Goal: Information Seeking & Learning: Learn about a topic

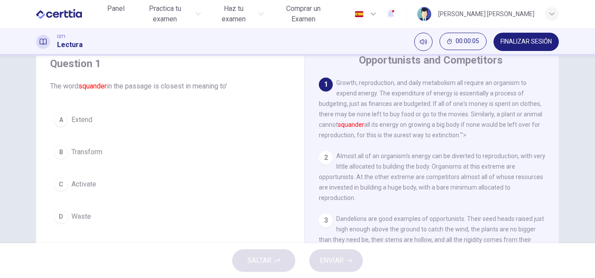
scroll to position [34, 0]
click at [56, 216] on div "D" at bounding box center [61, 216] width 14 height 14
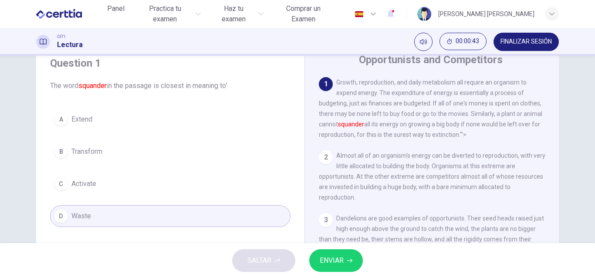
scroll to position [33, 0]
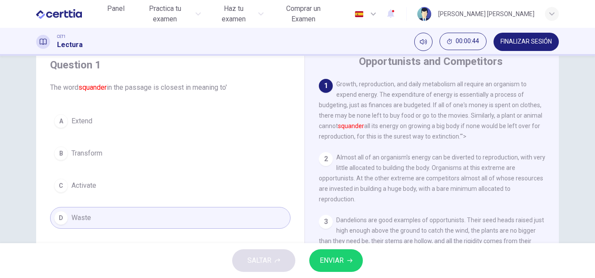
drag, startPoint x: 592, startPoint y: 88, endPoint x: 595, endPoint y: 131, distance: 43.2
click at [595, 131] on div "Question 1 The word squander in the passage is closest in meaning to' A Extend …" at bounding box center [297, 149] width 595 height 187
drag, startPoint x: 592, startPoint y: 118, endPoint x: 595, endPoint y: 132, distance: 13.2
click at [595, 132] on div "Question 1 The word squander in the passage is closest in meaning to' A Extend …" at bounding box center [297, 149] width 595 height 187
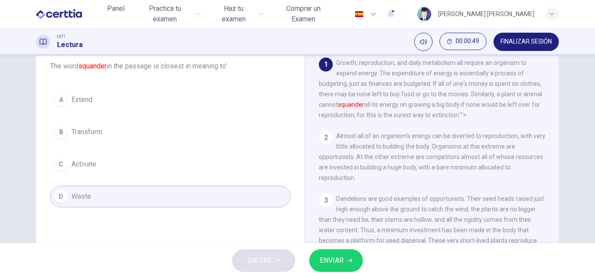
scroll to position [41, 0]
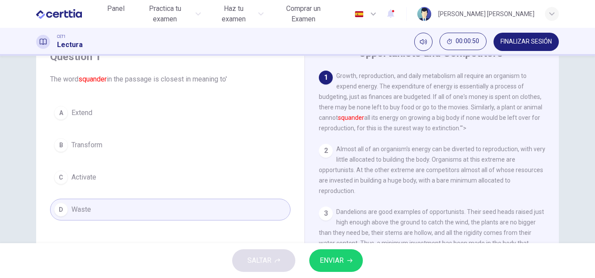
click at [329, 261] on span "ENVIAR" at bounding box center [332, 260] width 24 height 12
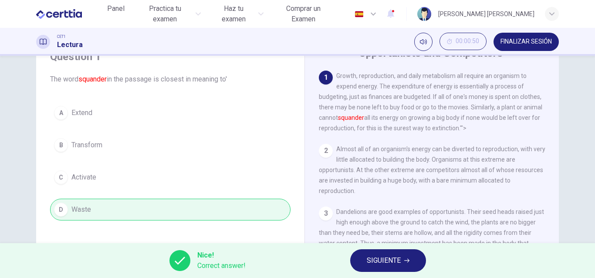
click at [369, 259] on span "SIGUIENTE" at bounding box center [384, 260] width 34 height 12
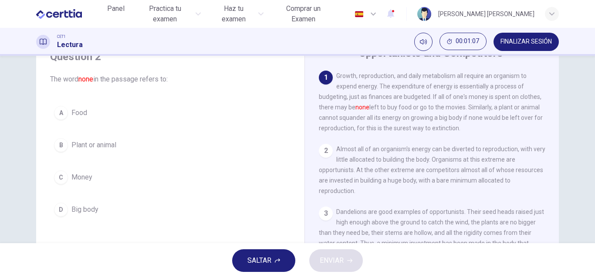
click at [54, 182] on button "C Money" at bounding box center [170, 177] width 240 height 22
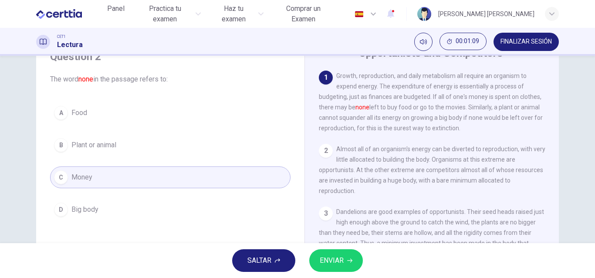
click at [319, 259] on button "ENVIAR" at bounding box center [336, 260] width 54 height 23
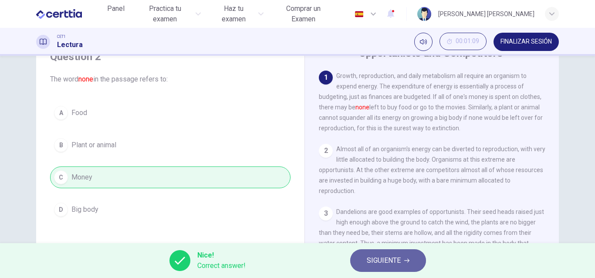
click at [381, 258] on span "SIGUIENTE" at bounding box center [384, 260] width 34 height 12
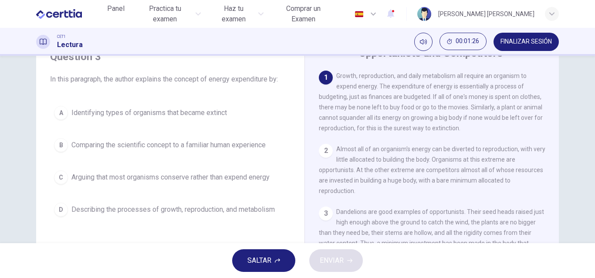
click at [123, 146] on span "Comparing the scientific concept to a familiar human experience" at bounding box center [168, 145] width 194 height 10
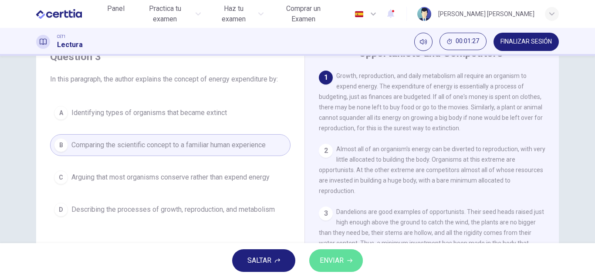
click at [351, 257] on button "ENVIAR" at bounding box center [336, 260] width 54 height 23
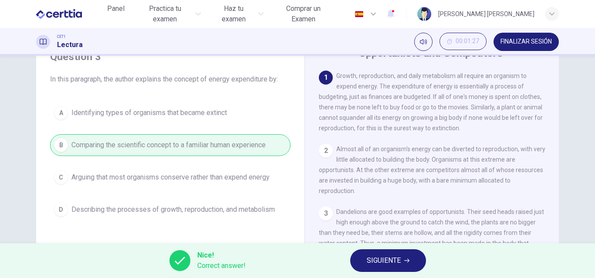
click at [365, 259] on button "SIGUIENTE" at bounding box center [388, 260] width 76 height 23
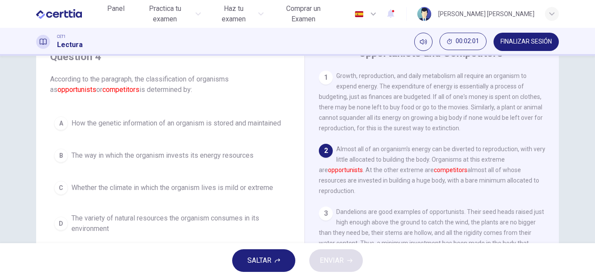
click at [202, 135] on div "A How the genetic information of an organism is stored and maintained B The way…" at bounding box center [170, 174] width 240 height 125
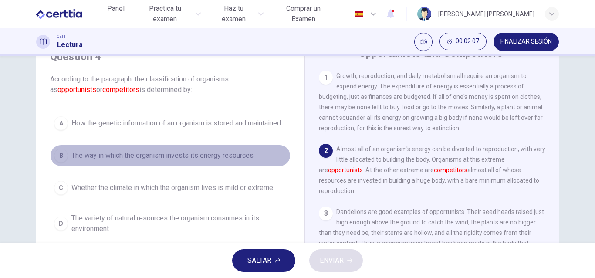
click at [59, 156] on div "B" at bounding box center [61, 156] width 14 height 14
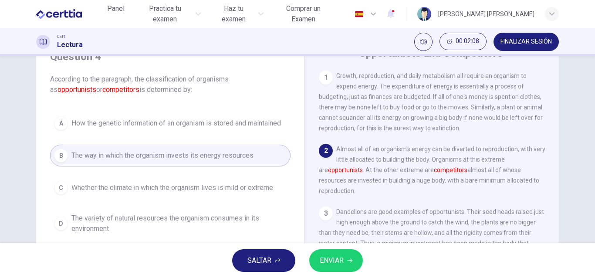
click at [339, 257] on span "ENVIAR" at bounding box center [332, 260] width 24 height 12
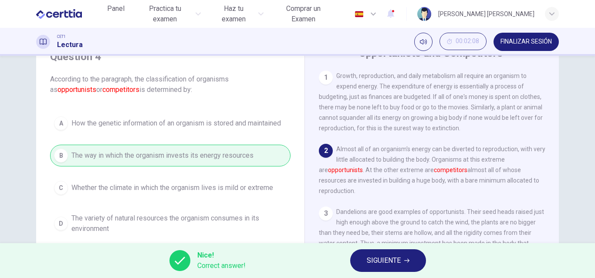
click at [372, 260] on span "SIGUIENTE" at bounding box center [384, 260] width 34 height 12
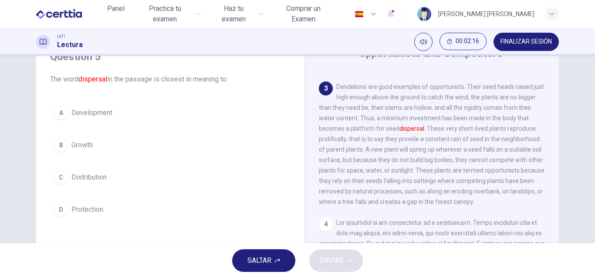
scroll to position [126, 0]
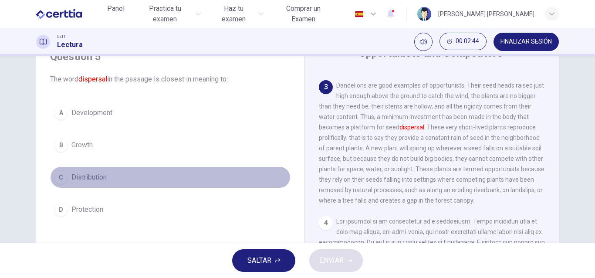
click at [60, 177] on div "C" at bounding box center [61, 177] width 14 height 14
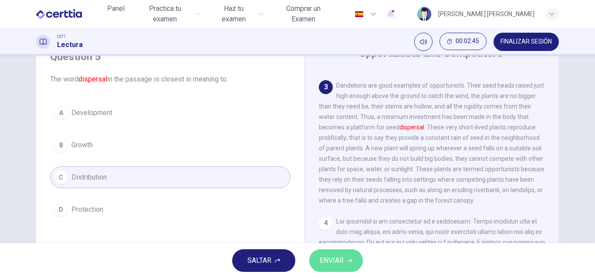
click at [327, 258] on span "ENVIAR" at bounding box center [332, 260] width 24 height 12
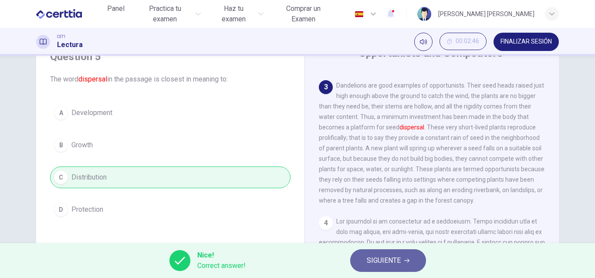
click at [374, 261] on span "SIGUIENTE" at bounding box center [384, 260] width 34 height 12
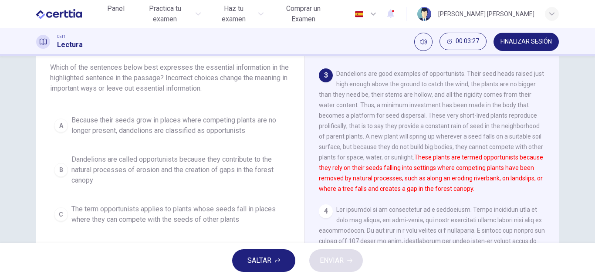
scroll to position [54, 0]
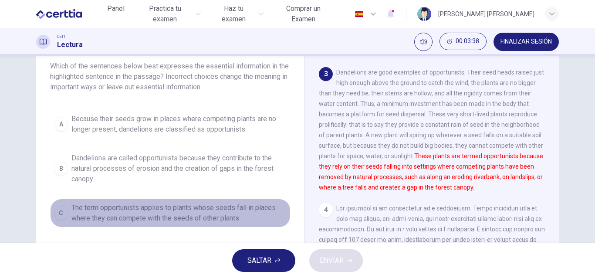
click at [63, 215] on div "C" at bounding box center [61, 213] width 14 height 14
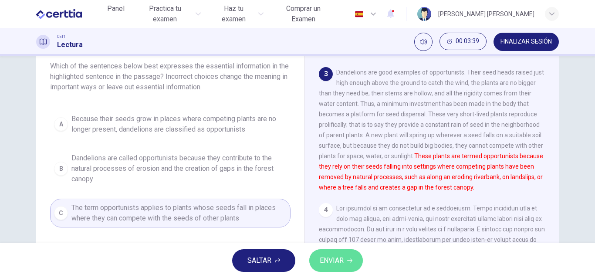
click at [349, 264] on button "ENVIAR" at bounding box center [336, 260] width 54 height 23
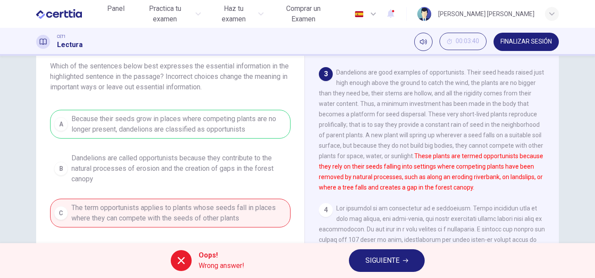
click at [204, 117] on div "A Because their seeds grow in places where competing plants are no longer prese…" at bounding box center [170, 188] width 240 height 157
click at [379, 256] on span "SIGUIENTE" at bounding box center [382, 260] width 34 height 12
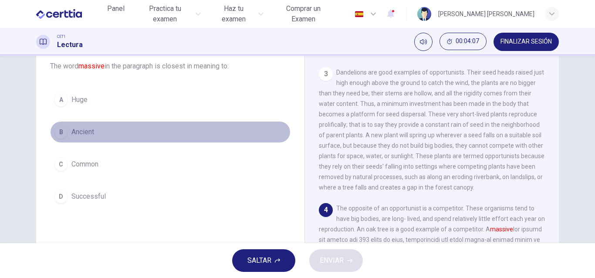
click at [61, 135] on div "B" at bounding box center [61, 132] width 14 height 14
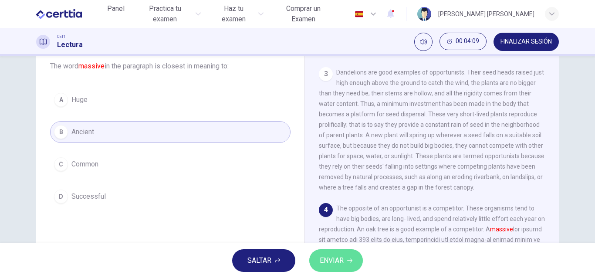
click at [359, 266] on button "ENVIAR" at bounding box center [336, 260] width 54 height 23
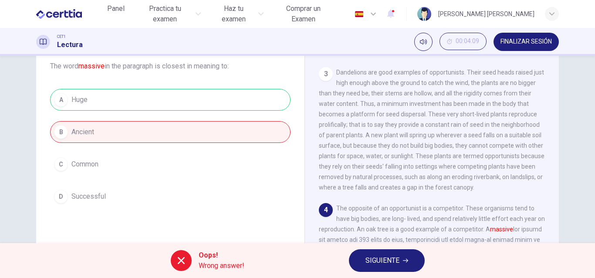
click at [359, 266] on button "SIGUIENTE" at bounding box center [387, 260] width 76 height 23
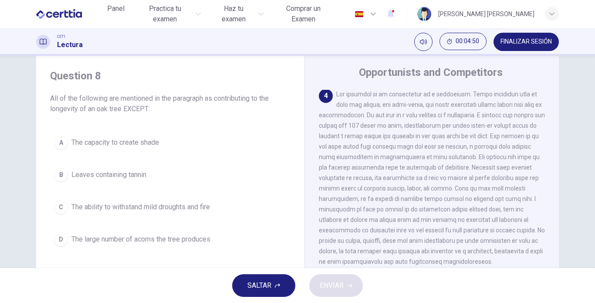
scroll to position [276, 0]
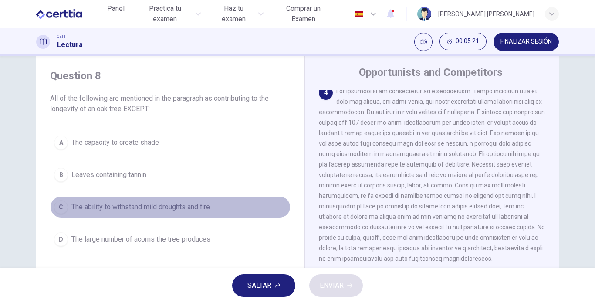
click at [98, 204] on span "The ability to withstand mild droughts and fire" at bounding box center [140, 207] width 139 height 10
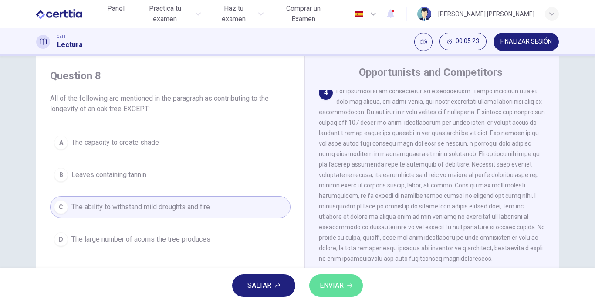
click at [330, 277] on span "ENVIAR" at bounding box center [332, 285] width 24 height 12
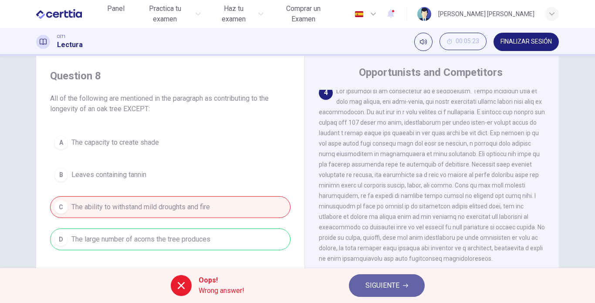
click at [383, 277] on span "SIGUIENTE" at bounding box center [382, 285] width 34 height 12
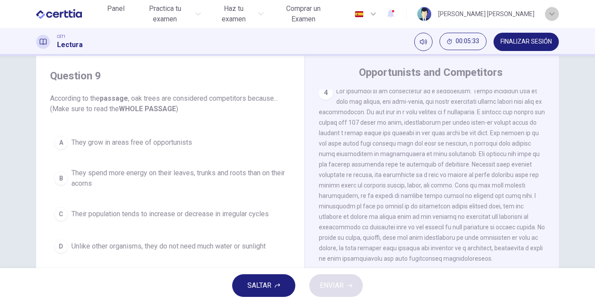
click at [550, 12] on icon "button" at bounding box center [551, 13] width 5 height 5
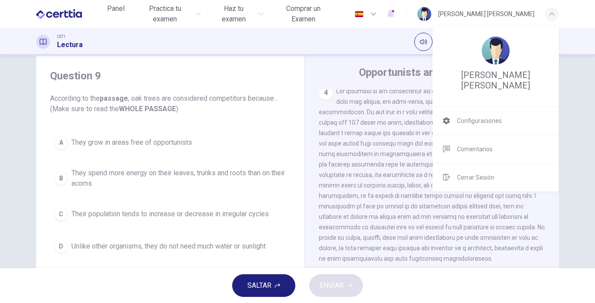
click at [595, 135] on div at bounding box center [297, 151] width 595 height 303
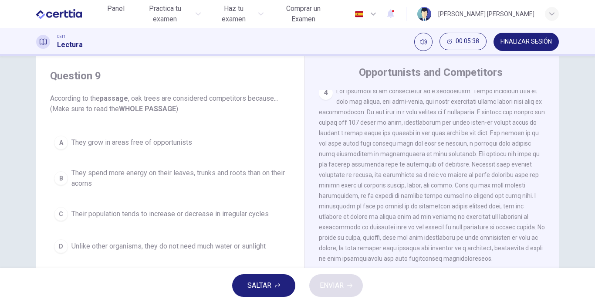
click at [527, 46] on button "FINALIZAR SESIÓN" at bounding box center [526, 42] width 65 height 18
click at [419, 49] on button "Silenciar" at bounding box center [423, 42] width 18 height 18
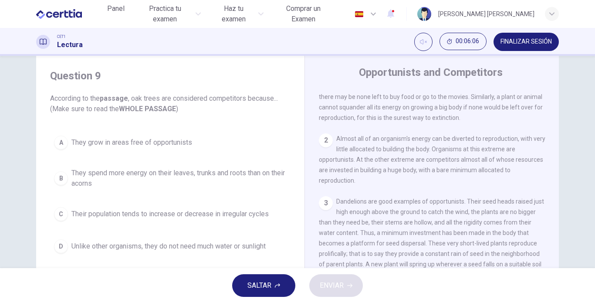
scroll to position [27, 0]
drag, startPoint x: 553, startPoint y: 126, endPoint x: 555, endPoint y: 107, distance: 19.3
click at [555, 107] on div "1 Growth, reproduction, and daily metabolism all require an organism to expend …" at bounding box center [438, 222] width 238 height 264
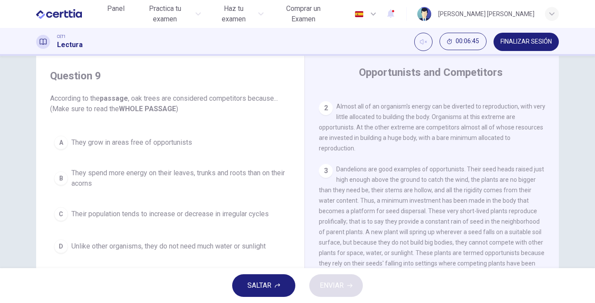
scroll to position [67, 0]
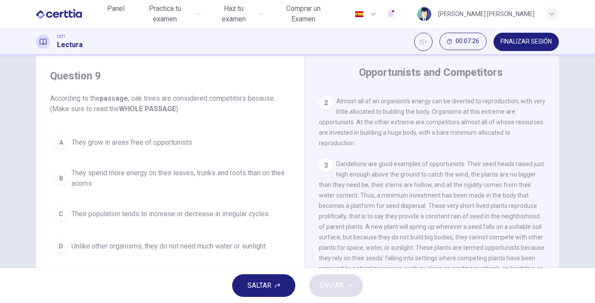
drag, startPoint x: 555, startPoint y: 155, endPoint x: 555, endPoint y: 165, distance: 10.0
click at [555, 165] on div "1 Growth, reproduction, and daily metabolism all require an organism to expend …" at bounding box center [438, 222] width 238 height 264
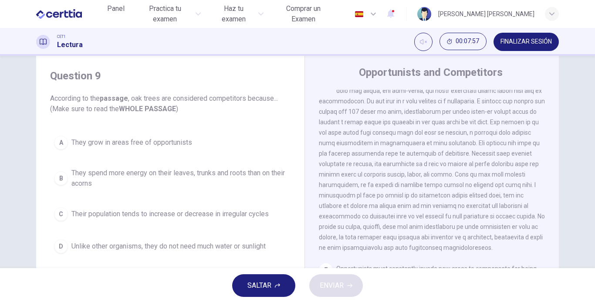
scroll to position [285, 0]
click at [555, 240] on div "1 Growth, reproduction, and daily metabolism all require an organism to expend …" at bounding box center [438, 222] width 238 height 264
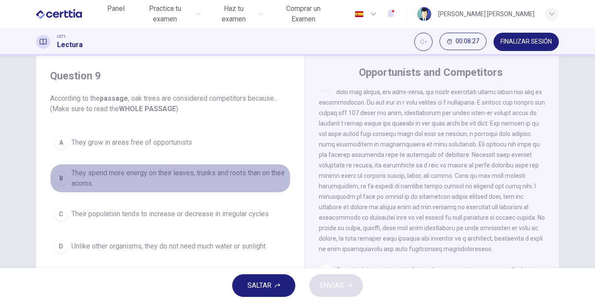
click at [62, 183] on div "B" at bounding box center [61, 178] width 14 height 14
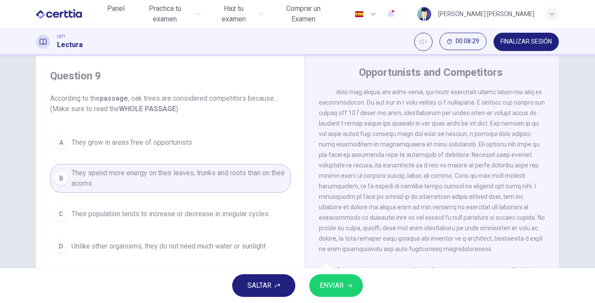
click at [319, 277] on button "ENVIAR" at bounding box center [336, 285] width 54 height 23
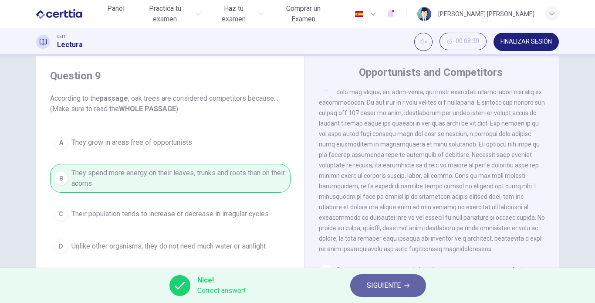
click at [365, 277] on button "SIGUIENTE" at bounding box center [388, 285] width 76 height 23
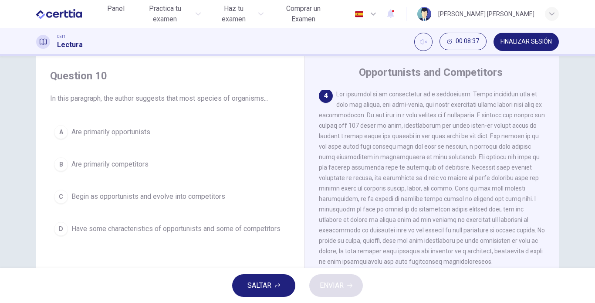
scroll to position [275, 0]
drag, startPoint x: 550, startPoint y: 225, endPoint x: 554, endPoint y: 231, distance: 7.9
click at [554, 231] on div "1 Growth, reproduction, and daily metabolism all require an organism to expend …" at bounding box center [438, 222] width 238 height 264
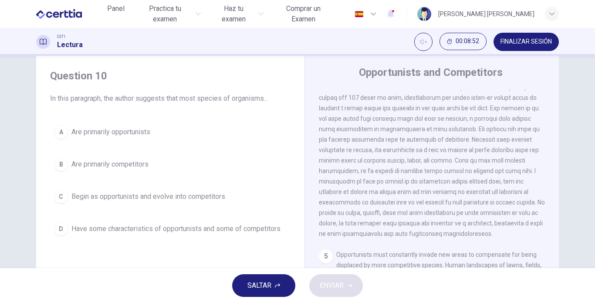
scroll to position [299, 0]
click at [57, 230] on div "D" at bounding box center [61, 229] width 14 height 14
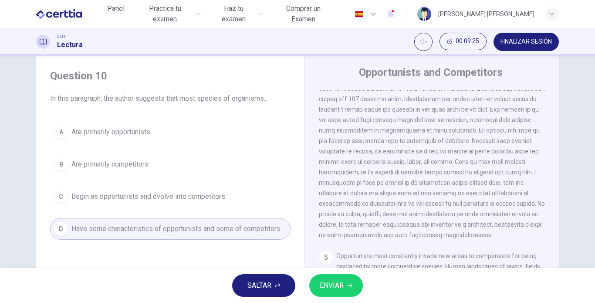
click at [339, 277] on span "ENVIAR" at bounding box center [332, 285] width 24 height 12
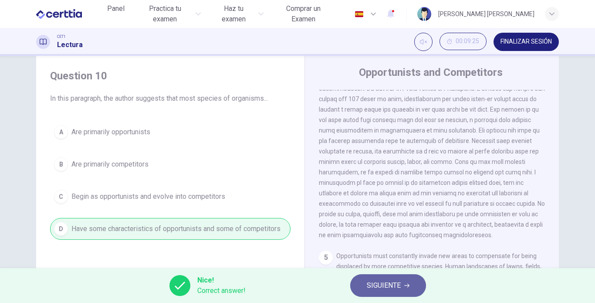
click at [369, 277] on span "SIGUIENTE" at bounding box center [384, 285] width 34 height 12
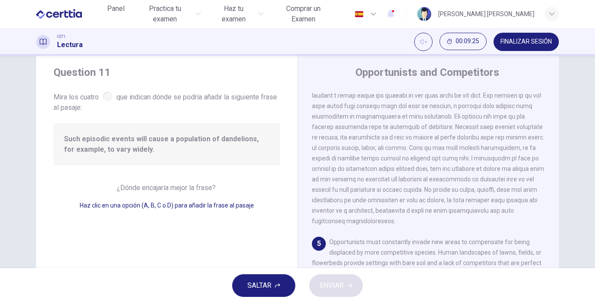
scroll to position [391, 0]
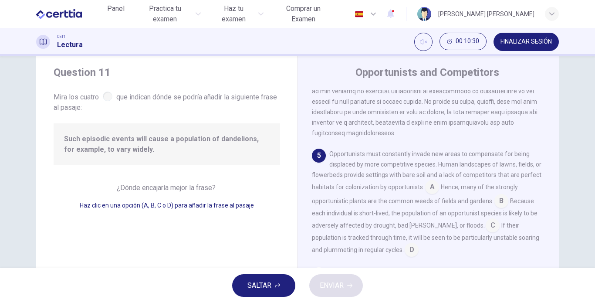
click at [406, 252] on input at bounding box center [412, 251] width 14 height 14
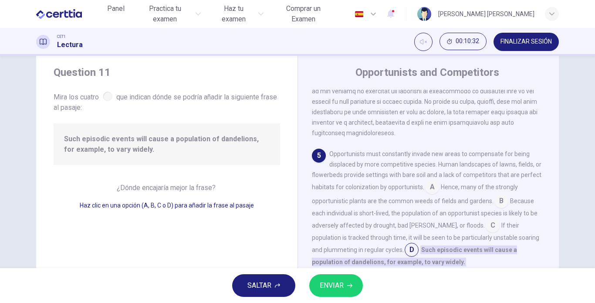
click at [486, 227] on input at bounding box center [493, 226] width 14 height 14
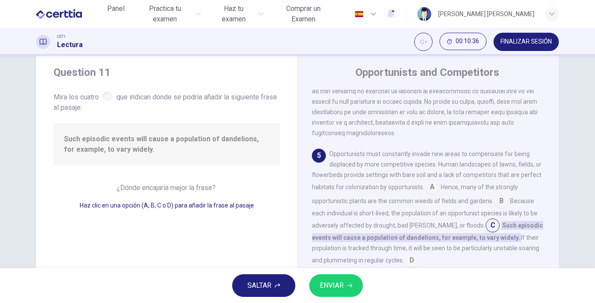
click at [415, 260] on input at bounding box center [412, 261] width 14 height 14
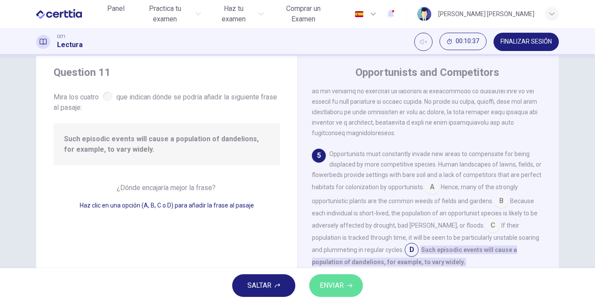
click at [352, 277] on button "ENVIAR" at bounding box center [336, 285] width 54 height 23
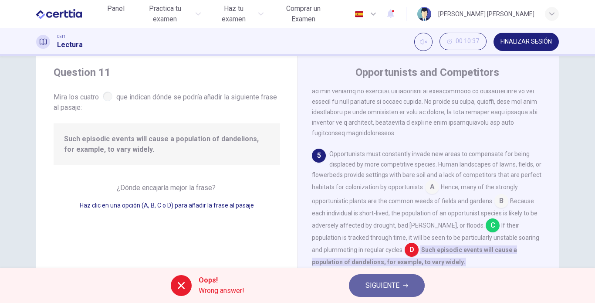
click at [397, 277] on button "SIGUIENTE" at bounding box center [387, 285] width 76 height 23
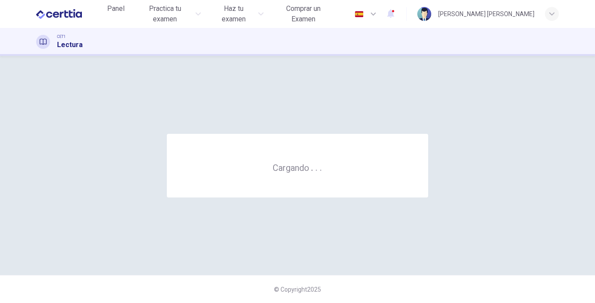
scroll to position [0, 0]
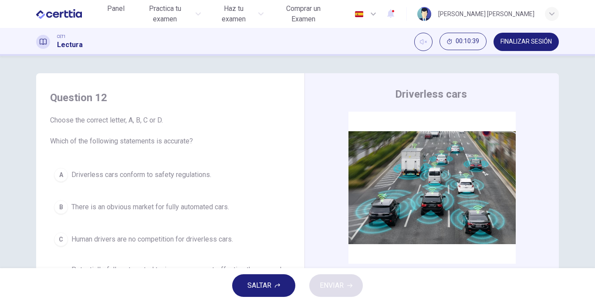
click at [592, 101] on div "Question 12 Choose the correct letter, A, B, C or D. Which of the following sta…" at bounding box center [297, 162] width 595 height 212
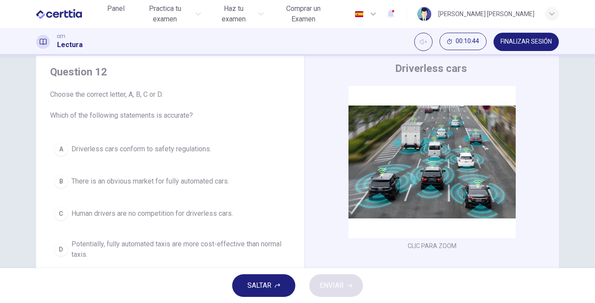
scroll to position [25, 0]
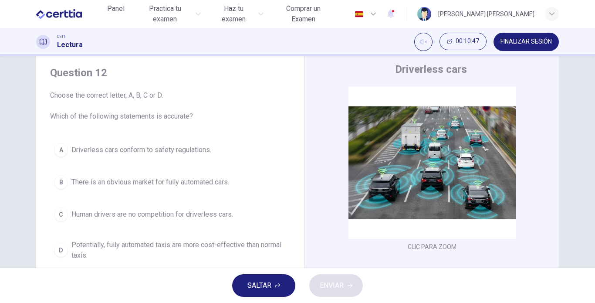
drag, startPoint x: 592, startPoint y: 135, endPoint x: 595, endPoint y: 167, distance: 32.8
click at [595, 167] on div "Question 12 Choose the correct letter, A, B, C or D. Which of the following sta…" at bounding box center [297, 162] width 595 height 212
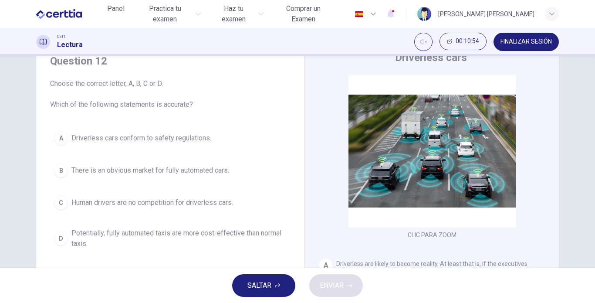
scroll to position [36, 0]
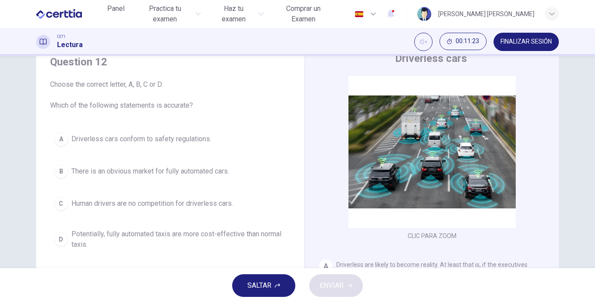
drag, startPoint x: 555, startPoint y: 89, endPoint x: 553, endPoint y: 107, distance: 17.6
click at [553, 107] on div "CLIC PARA ZOOM Clic para zoom A Driverless are likely to become reality. At lea…" at bounding box center [438, 208] width 238 height 264
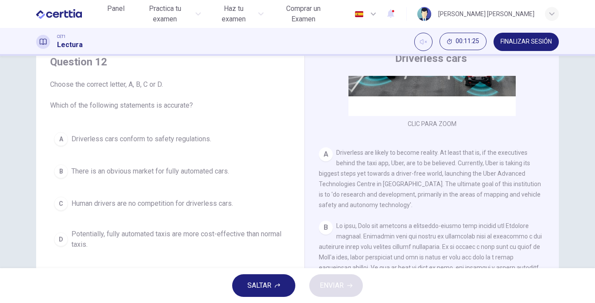
scroll to position [0, 0]
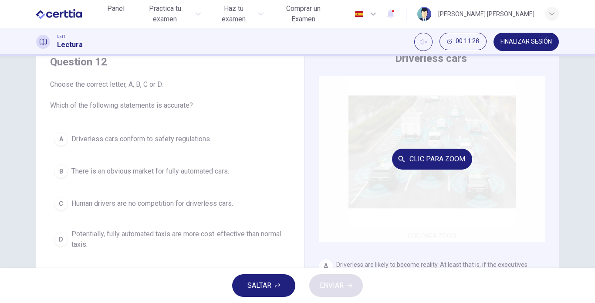
click at [415, 192] on div "Clic para zoom" at bounding box center [432, 159] width 227 height 166
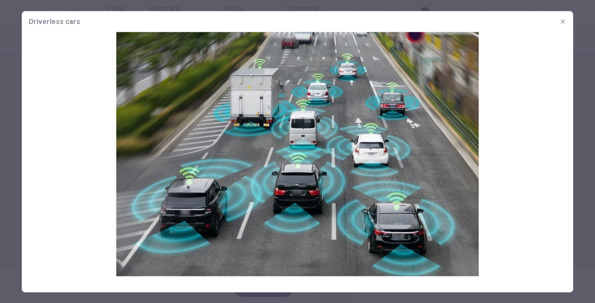
click at [563, 24] on icon "button" at bounding box center [562, 21] width 7 height 7
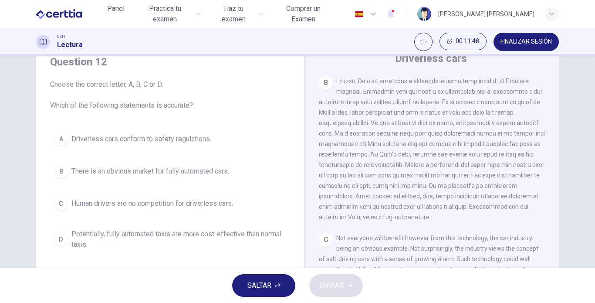
scroll to position [255, 0]
drag, startPoint x: 556, startPoint y: 182, endPoint x: 552, endPoint y: 179, distance: 5.6
click at [552, 179] on div "Driverless cars CLIC PARA ZOOM Clic para zoom A Driverless are likely to become…" at bounding box center [431, 195] width 254 height 317
drag, startPoint x: 552, startPoint y: 179, endPoint x: 555, endPoint y: 113, distance: 65.8
click at [555, 113] on div "CLIC PARA ZOOM Clic para zoom A Driverless are likely to become reality. At lea…" at bounding box center [438, 208] width 238 height 264
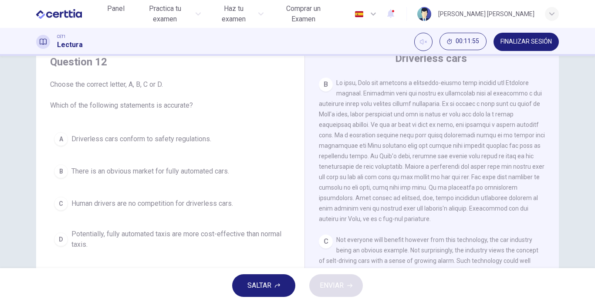
drag, startPoint x: 555, startPoint y: 167, endPoint x: 552, endPoint y: 120, distance: 47.1
click at [552, 120] on div "CLIC PARA ZOOM Clic para zoom A Driverless are likely to become reality. At lea…" at bounding box center [438, 208] width 238 height 264
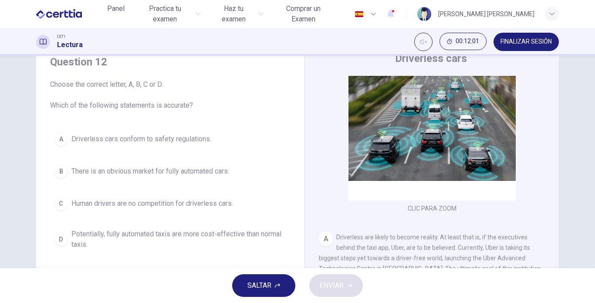
scroll to position [34, 0]
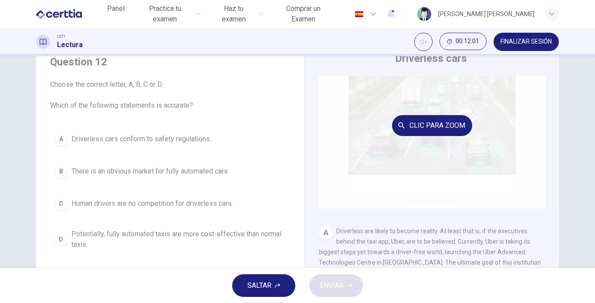
click at [470, 109] on div "Clic para zoom" at bounding box center [432, 125] width 227 height 166
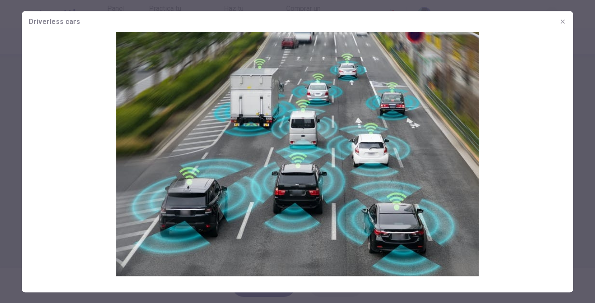
drag, startPoint x: 331, startPoint y: 150, endPoint x: 419, endPoint y: 42, distance: 139.4
click at [419, 42] on img at bounding box center [297, 154] width 551 height 244
click at [567, 21] on button "button" at bounding box center [563, 21] width 14 height 14
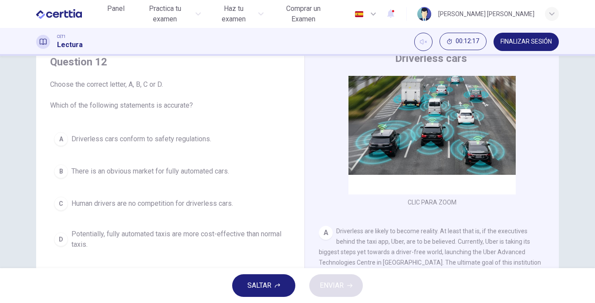
click at [216, 172] on span "There is an obvious market for fully automated cars." at bounding box center [150, 171] width 158 height 10
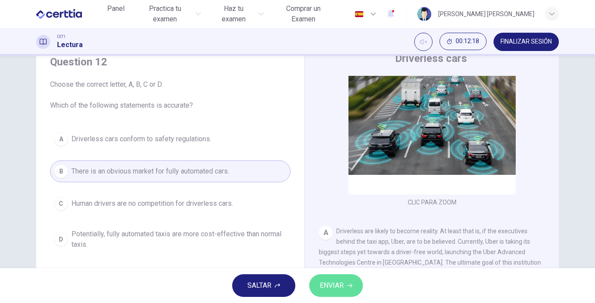
click at [338, 277] on span "ENVIAR" at bounding box center [332, 285] width 24 height 12
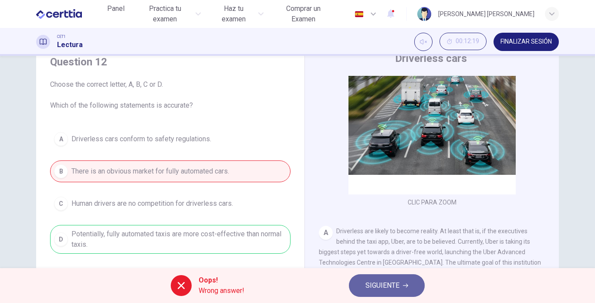
click at [375, 277] on span "SIGUIENTE" at bounding box center [382, 285] width 34 height 12
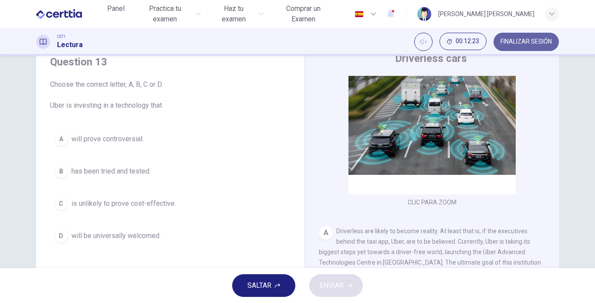
click at [531, 43] on span "FINALIZAR SESIÓN" at bounding box center [526, 41] width 51 height 7
click at [551, 16] on icon "button" at bounding box center [551, 13] width 5 height 5
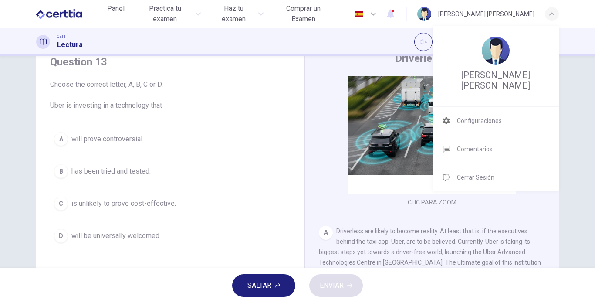
click at [551, 16] on div at bounding box center [297, 151] width 595 height 303
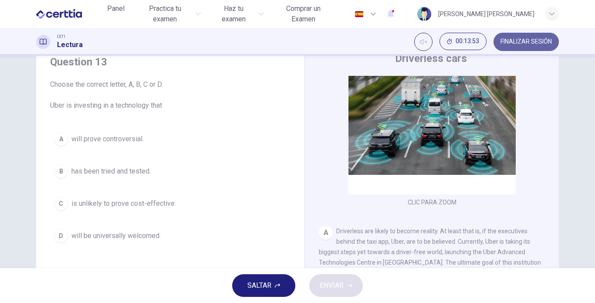
click at [538, 41] on span "FINALIZAR SESIÓN" at bounding box center [526, 41] width 51 height 7
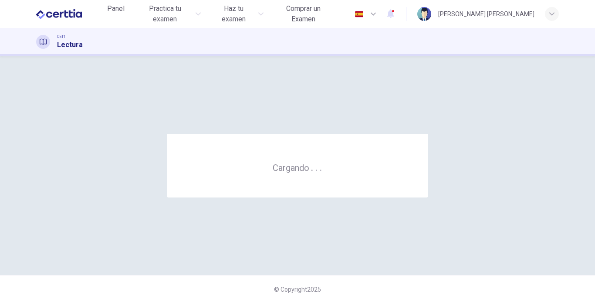
scroll to position [0, 0]
